Goal: Information Seeking & Learning: Learn about a topic

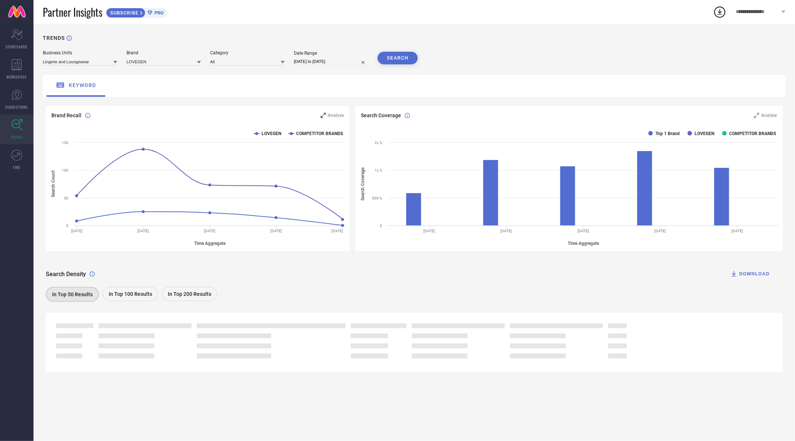
click at [337, 114] on span "Analyse" at bounding box center [336, 115] width 16 height 5
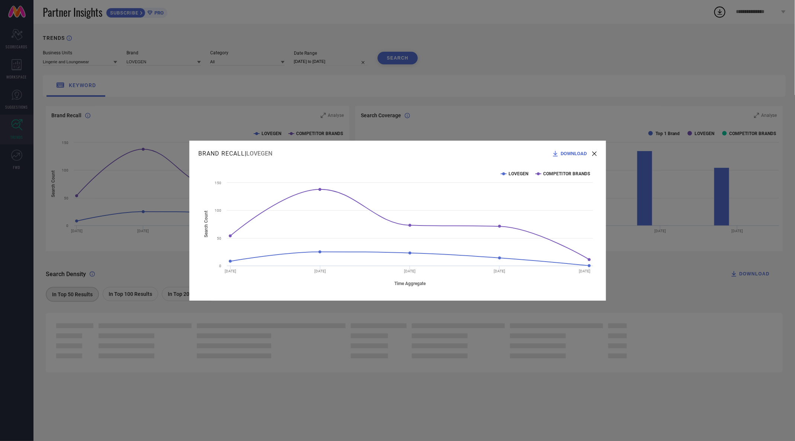
click at [594, 150] on div "DOWNLOAD" at bounding box center [573, 153] width 45 height 7
click at [579, 152] on span "DOWNLOAD" at bounding box center [574, 154] width 26 height 6
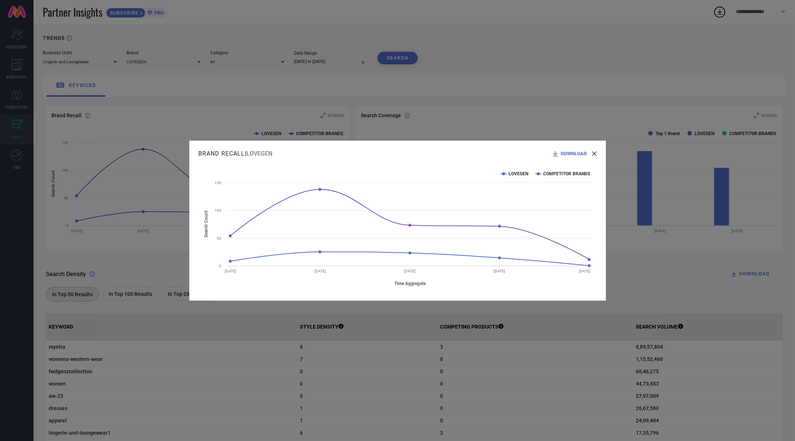
click at [595, 154] on icon at bounding box center [594, 153] width 4 height 4
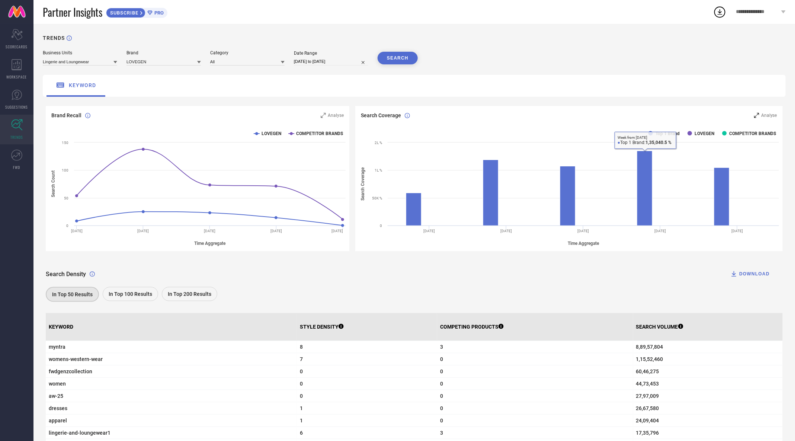
click at [769, 112] on div "Analyse" at bounding box center [765, 115] width 23 height 7
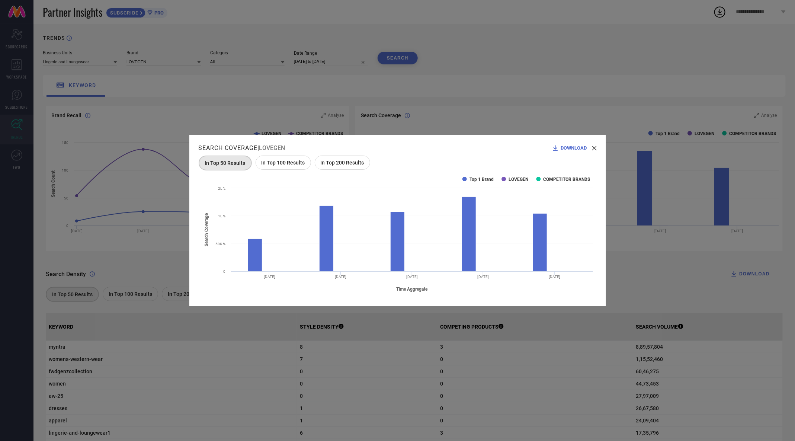
click at [292, 162] on span "In Top 100 Results" at bounding box center [283, 163] width 44 height 6
click at [225, 163] on span "In Top 50 Results" at bounding box center [225, 163] width 41 height 6
click at [349, 162] on span "In Top 200 Results" at bounding box center [343, 163] width 44 height 6
click at [594, 148] on icon at bounding box center [594, 148] width 4 height 4
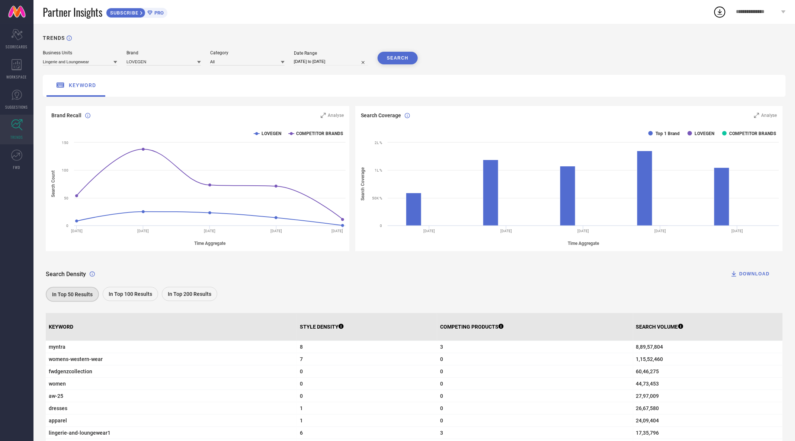
click at [306, 63] on input "[DATE] to [DATE]" at bounding box center [331, 62] width 74 height 8
select select "7"
select select "2025"
select select "8"
select select "2025"
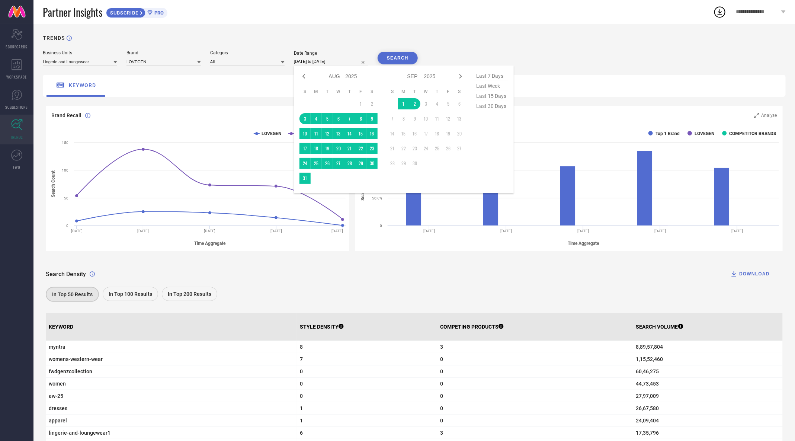
click at [496, 103] on span "last 30 days" at bounding box center [491, 106] width 34 height 10
type input "06-08-2025 to 04-09-2025"
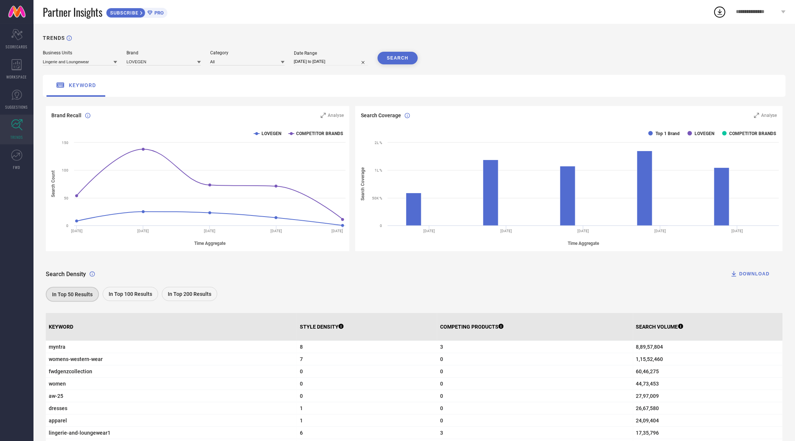
click at [406, 55] on button "SEARCH" at bounding box center [397, 58] width 40 height 13
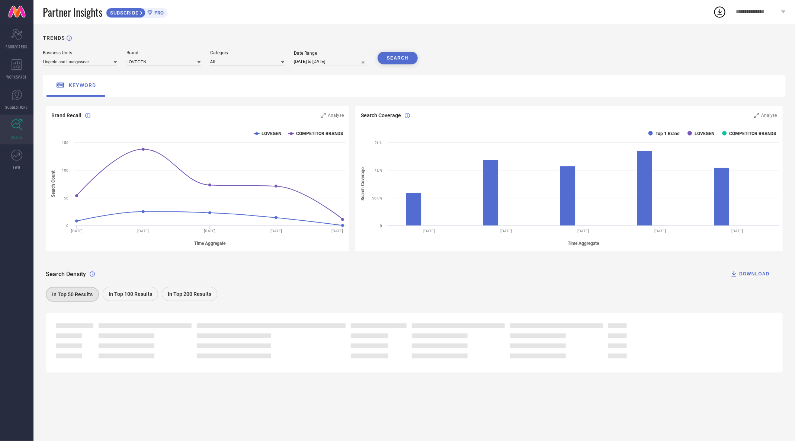
click at [343, 248] on rect at bounding box center [197, 188] width 303 height 126
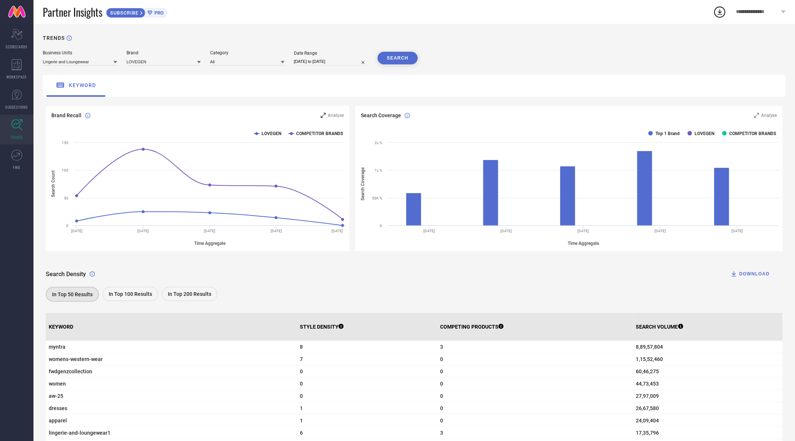
click at [331, 116] on span "Analyse" at bounding box center [336, 115] width 16 height 5
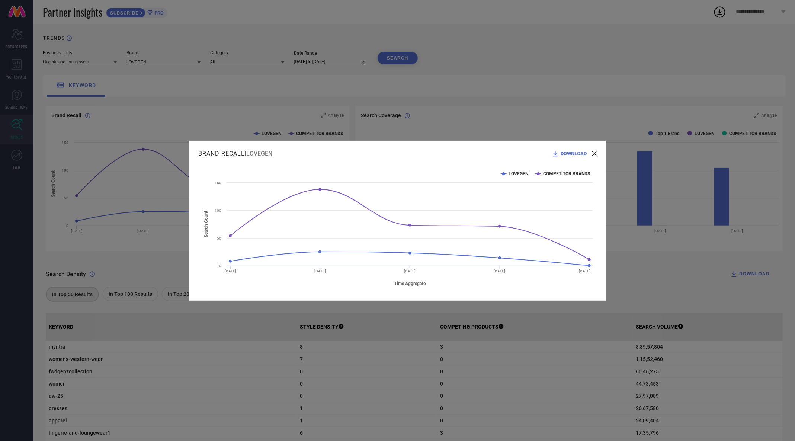
click at [583, 153] on span "DOWNLOAD" at bounding box center [574, 154] width 26 height 6
click at [594, 155] on icon at bounding box center [594, 153] width 4 height 4
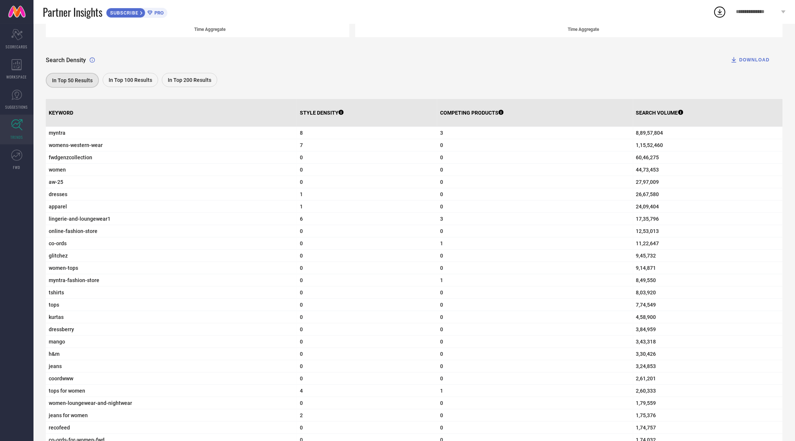
scroll to position [213, 0]
click at [316, 115] on div at bounding box center [316, 118] width 6 height 6
click at [649, 117] on div "How many times the particular search keyword was searched" at bounding box center [707, 125] width 152 height 16
click at [659, 113] on p "SEARCH VOLUME" at bounding box center [659, 113] width 47 height 6
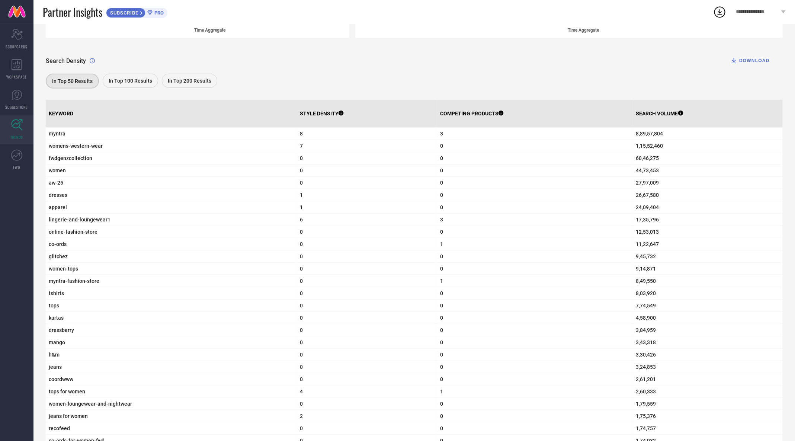
click at [750, 59] on div "DOWNLOAD" at bounding box center [749, 60] width 39 height 7
click at [720, 10] on icon at bounding box center [719, 11] width 13 height 13
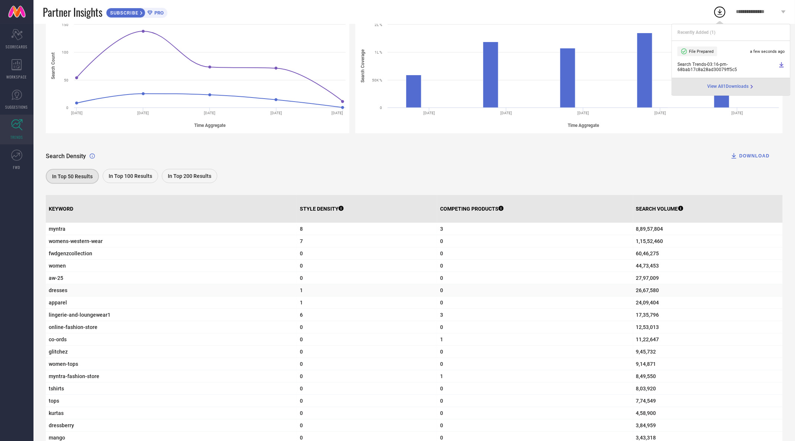
scroll to position [0, 0]
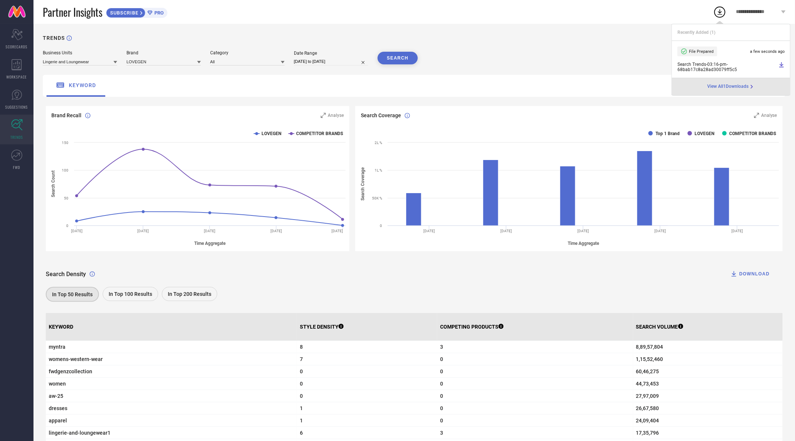
click at [782, 65] on icon at bounding box center [781, 64] width 4 height 5
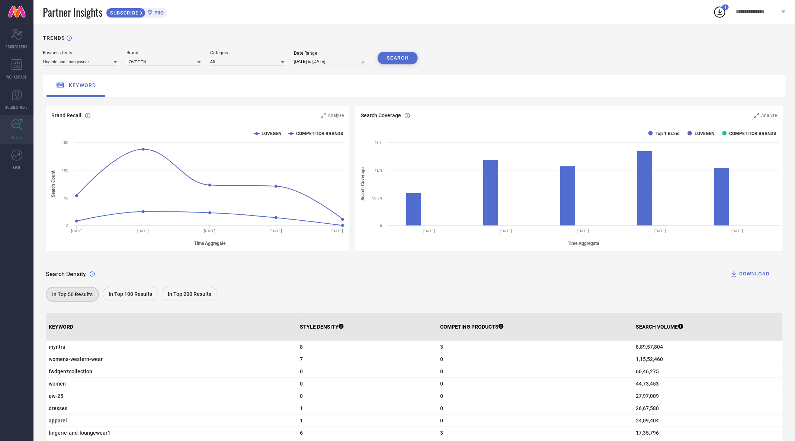
click at [15, 125] on icon at bounding box center [17, 125] width 12 height 12
click at [99, 51] on div "Business Units" at bounding box center [80, 52] width 74 height 5
click at [93, 62] on input at bounding box center [80, 62] width 74 height 8
click at [85, 97] on span "Women's Western Wear" at bounding box center [69, 97] width 47 height 5
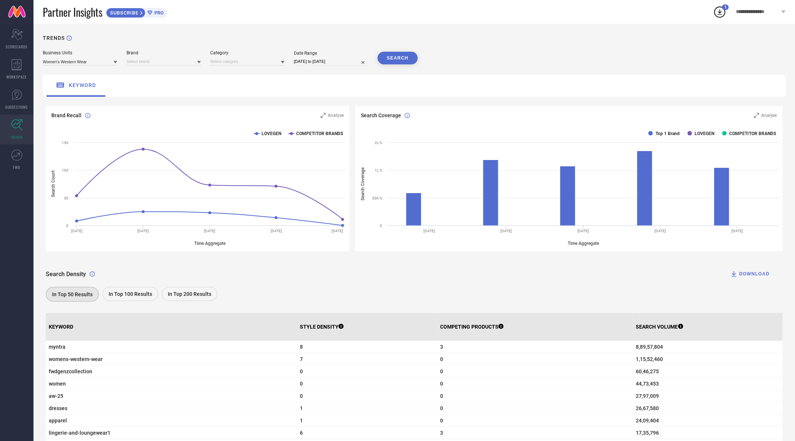
click at [402, 58] on button "SEARCH" at bounding box center [397, 58] width 40 height 13
click at [192, 56] on div "Brand" at bounding box center [163, 57] width 74 height 15
click at [190, 61] on input at bounding box center [163, 62] width 74 height 8
click at [432, 46] on div "TRENDS" at bounding box center [414, 42] width 743 height 15
click at [19, 65] on icon at bounding box center [17, 64] width 10 height 11
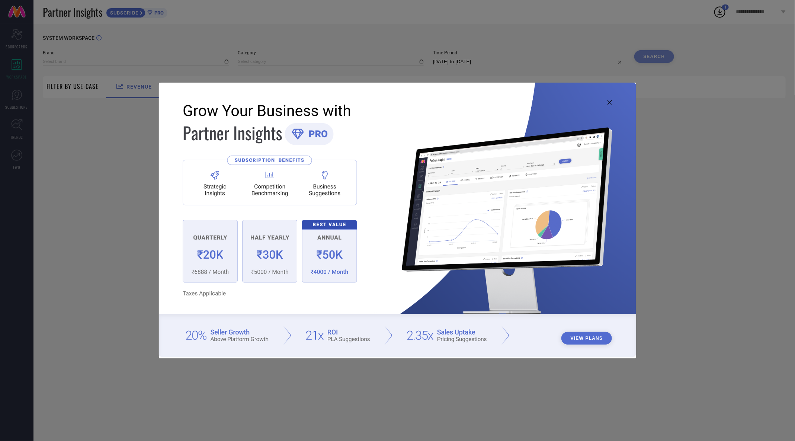
type input "LOVEGEN"
type input "All"
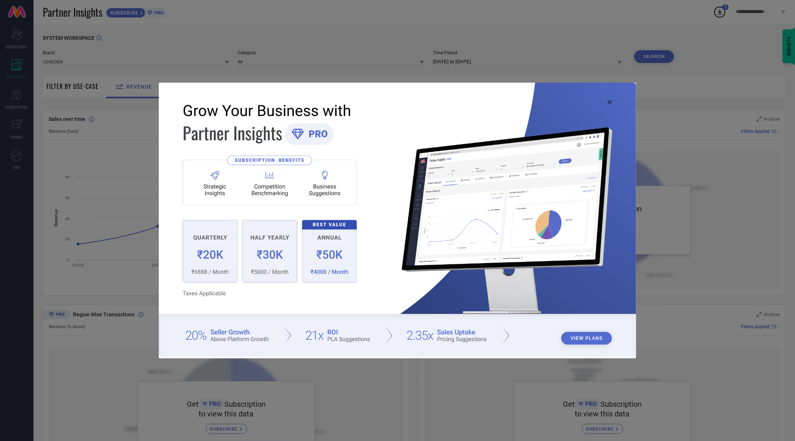
click at [612, 100] on icon at bounding box center [609, 102] width 4 height 4
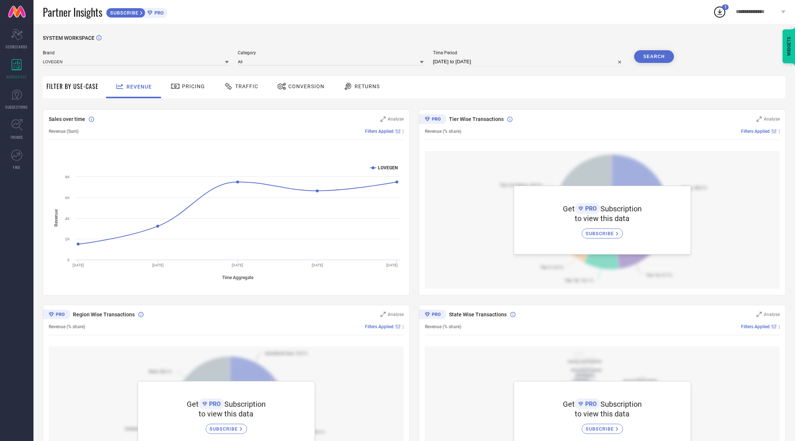
click at [194, 88] on span "Pricing" at bounding box center [193, 86] width 23 height 6
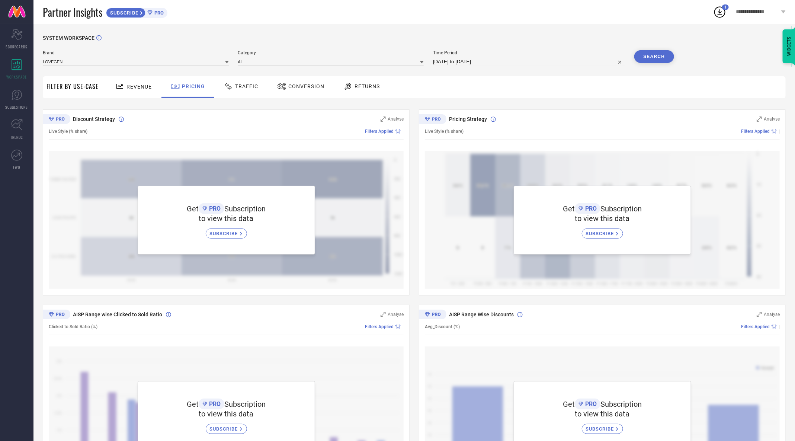
click at [239, 84] on span "Traffic" at bounding box center [246, 86] width 23 height 6
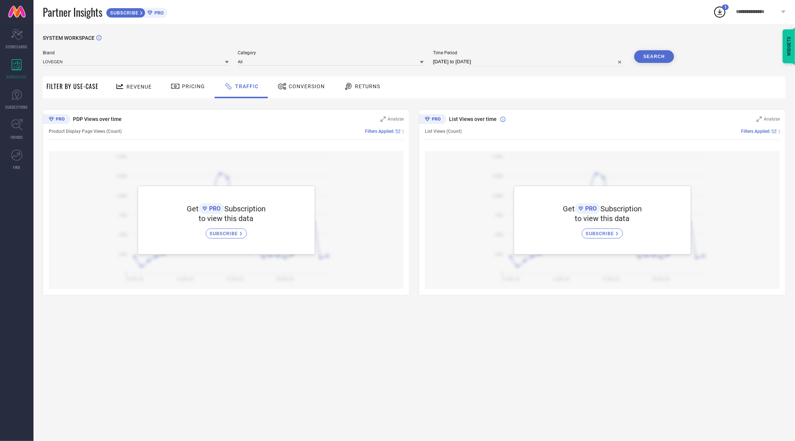
click at [289, 84] on span "Conversion" at bounding box center [307, 86] width 36 height 6
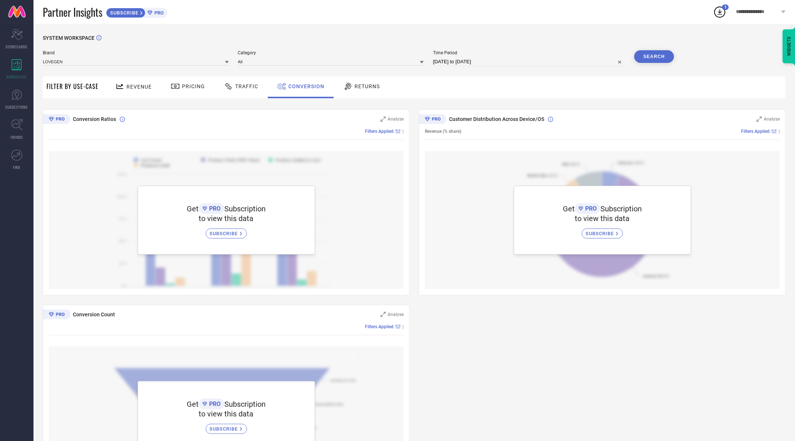
click at [355, 84] on span "Returns" at bounding box center [366, 86] width 25 height 6
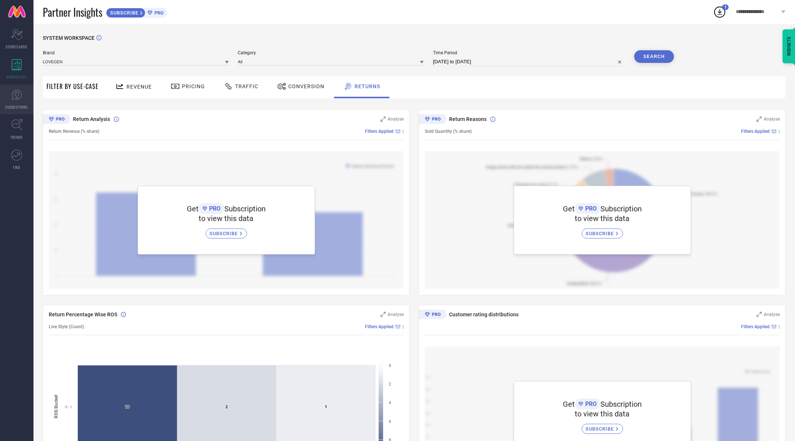
click at [20, 96] on icon at bounding box center [16, 94] width 11 height 11
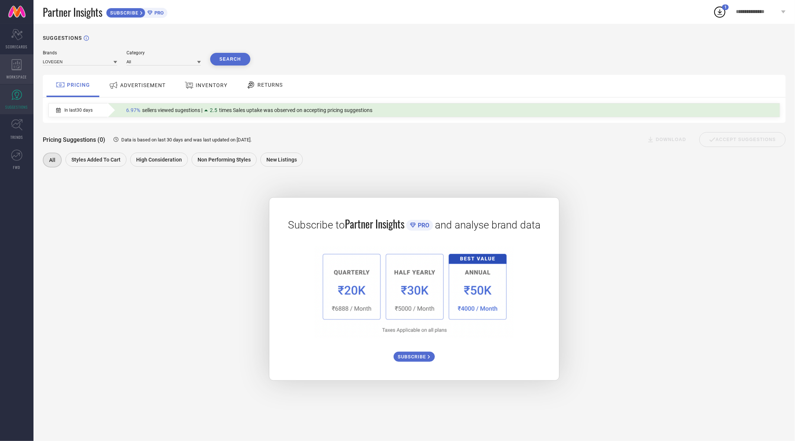
click at [23, 65] on div "WORKSPACE" at bounding box center [16, 69] width 33 height 30
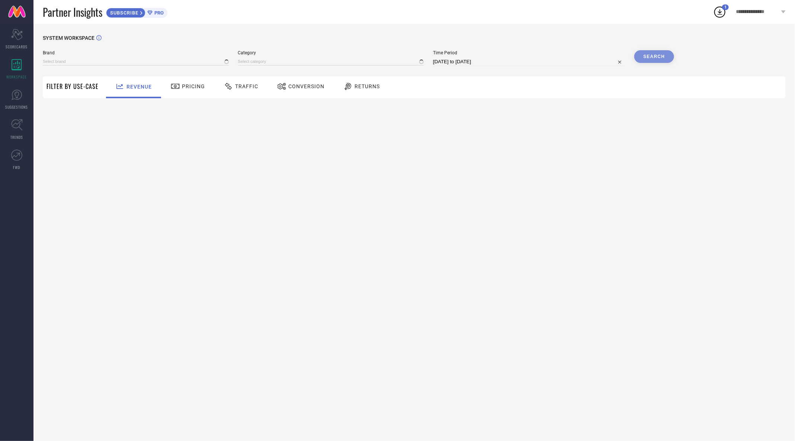
type input "LOVEGEN"
type input "All"
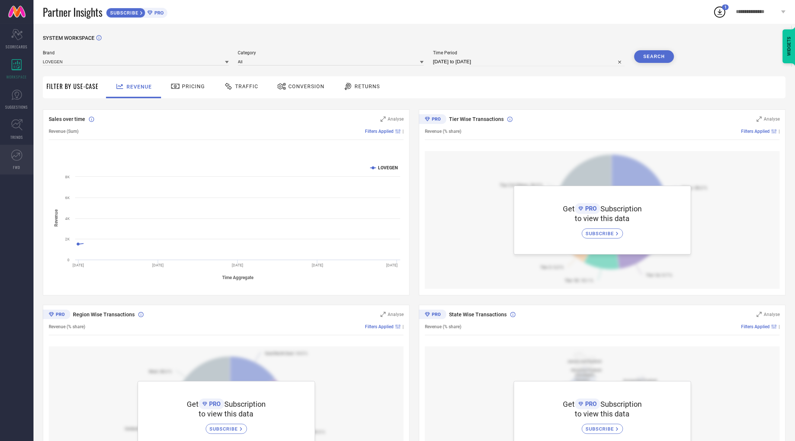
click at [16, 156] on icon at bounding box center [16, 154] width 11 height 11
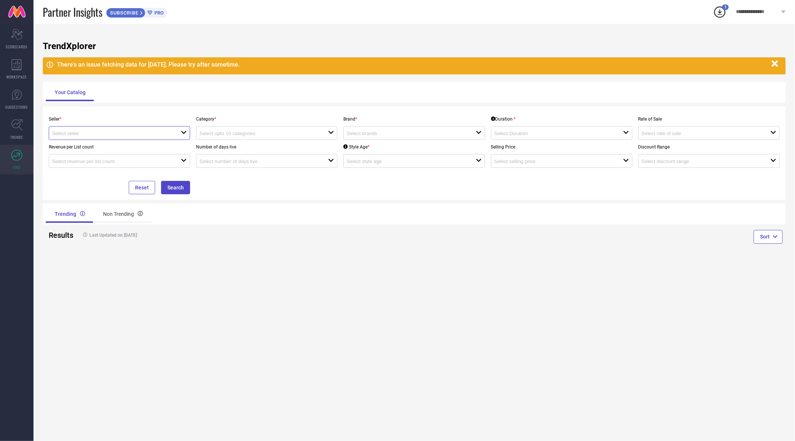
click at [129, 134] on input at bounding box center [110, 134] width 116 height 6
click at [129, 149] on li "SPM fashion pvt ltd ( 16664 )" at bounding box center [119, 146] width 141 height 13
type input "SPM fashion pvt ltd ( 16664 )"
click at [225, 137] on div "open" at bounding box center [266, 133] width 141 height 14
click at [234, 149] on div "No results found" at bounding box center [266, 145] width 141 height 13
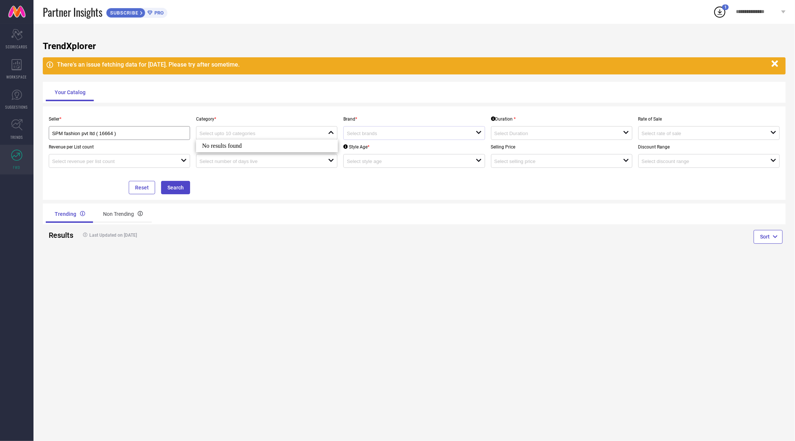
click at [366, 129] on div "open" at bounding box center [413, 133] width 141 height 14
click at [366, 160] on li "LOVEGEN" at bounding box center [414, 160] width 141 height 13
type input "LOVEGEN"
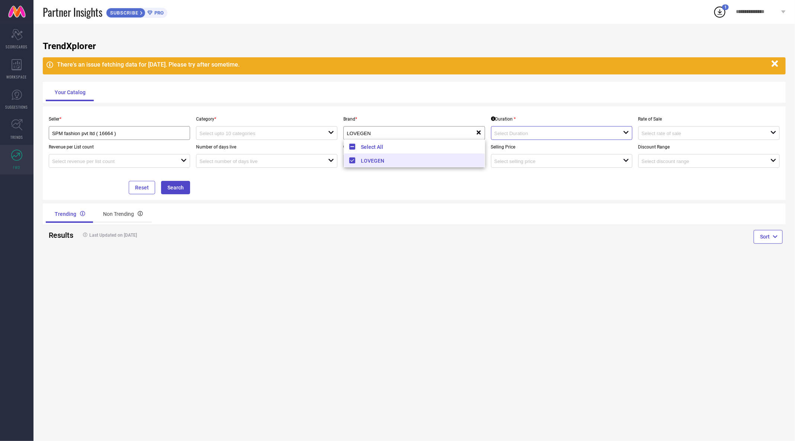
click at [504, 131] on input at bounding box center [552, 134] width 116 height 6
click at [289, 132] on input at bounding box center [257, 134] width 116 height 6
click at [268, 147] on div "No results found" at bounding box center [266, 145] width 141 height 13
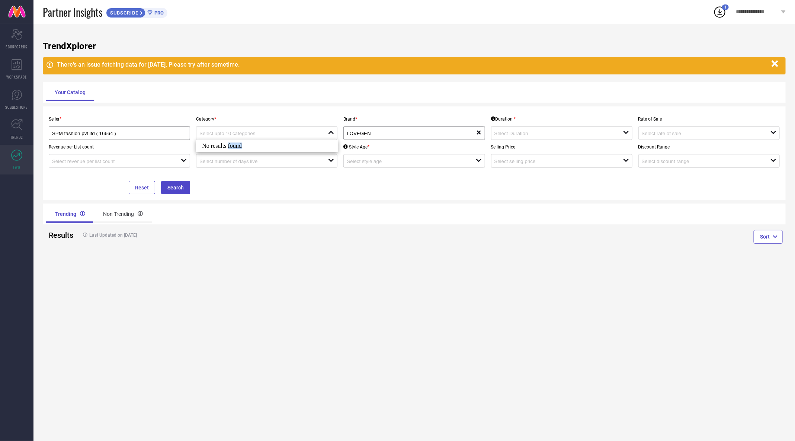
click at [268, 147] on div "No results found" at bounding box center [266, 145] width 141 height 13
click at [141, 181] on button "Reset" at bounding box center [142, 187] width 26 height 13
click at [13, 39] on icon "Scorecard" at bounding box center [17, 34] width 12 height 11
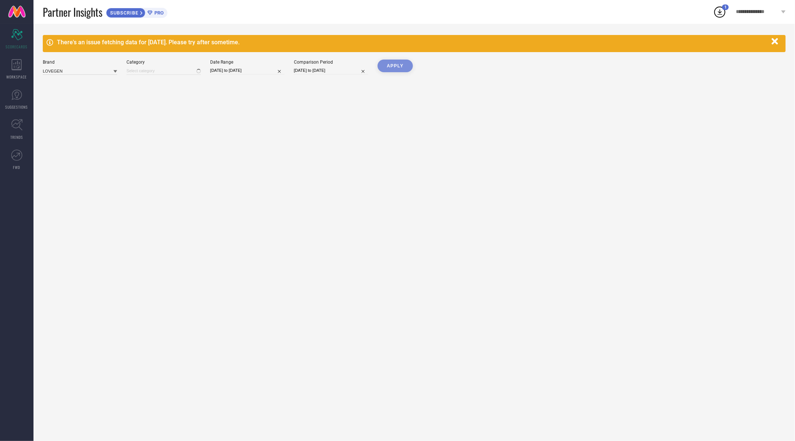
type input "All"
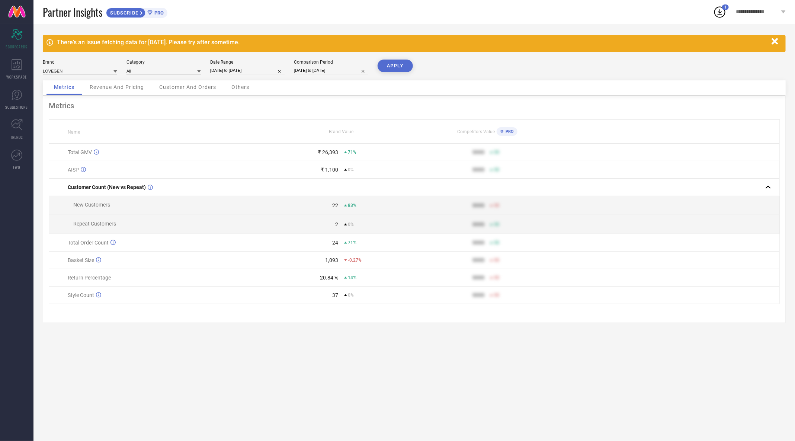
click at [233, 85] on span "Others" at bounding box center [240, 87] width 18 height 6
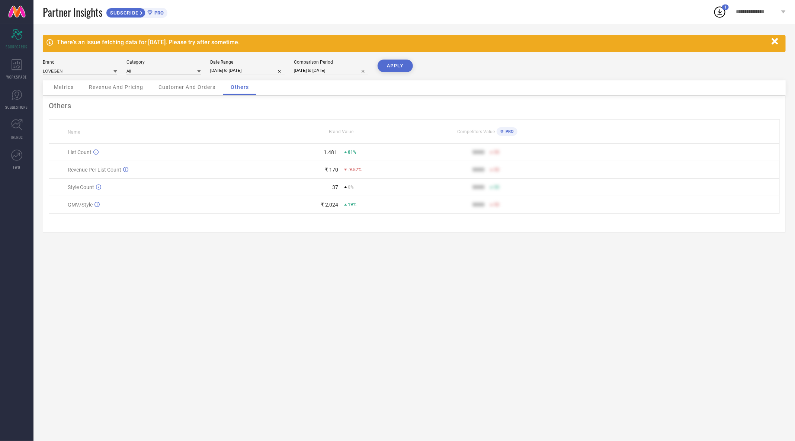
click at [179, 89] on span "Customer And Orders" at bounding box center [186, 87] width 57 height 6
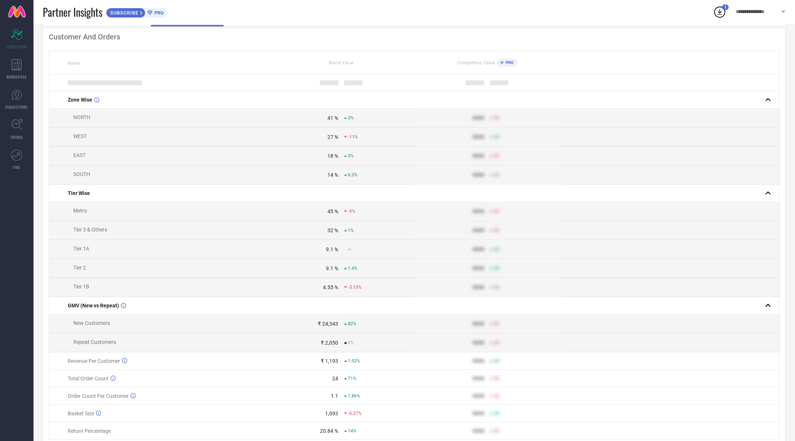
scroll to position [95, 0]
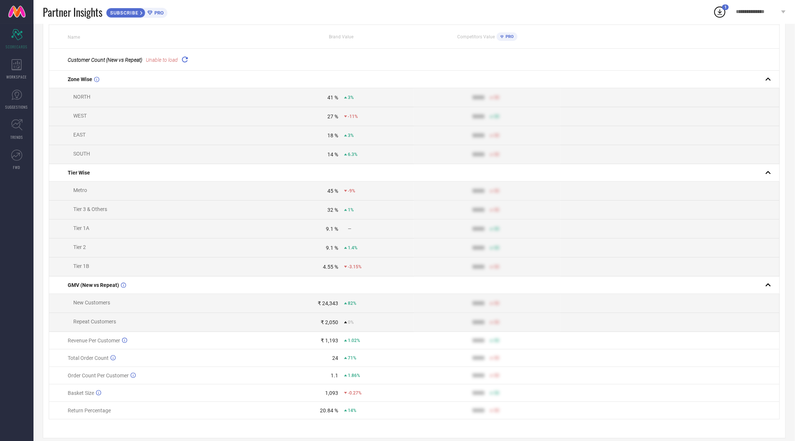
click at [185, 58] on icon at bounding box center [184, 59] width 9 height 9
